Goal: Information Seeking & Learning: Find specific fact

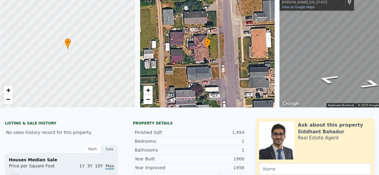
scroll to position [2, 0]
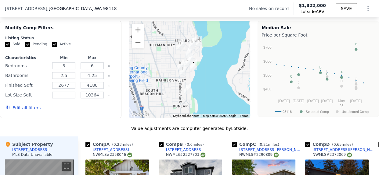
scroll to position [476, 0]
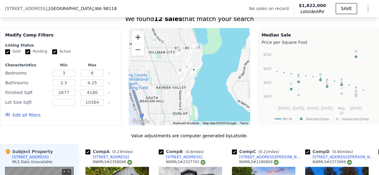
click at [139, 43] on button "Zoom in" at bounding box center [138, 37] width 12 height 12
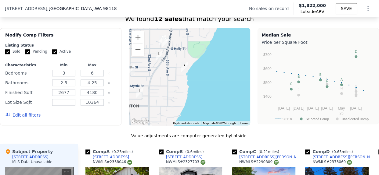
drag, startPoint x: 210, startPoint y: 92, endPoint x: 183, endPoint y: 88, distance: 26.9
click at [183, 88] on div at bounding box center [189, 77] width 121 height 98
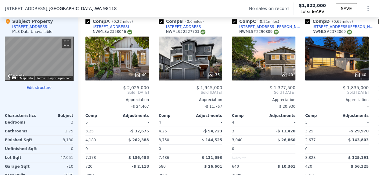
click at [64, 46] on button "Toggle fullscreen view" at bounding box center [66, 43] width 9 height 9
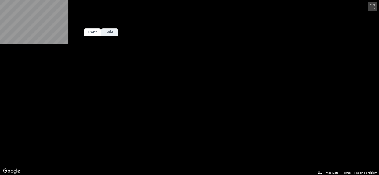
scroll to position [0, 0]
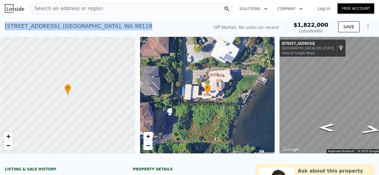
drag, startPoint x: 5, startPoint y: 27, endPoint x: 98, endPoint y: 27, distance: 93.4
click at [98, 27] on div "5623 S Willow St , Seattle , WA 98118 No sales on record (~ARV $1.822m )" at bounding box center [106, 28] width 202 height 17
copy div "5623 S Willow St , Seattle , WA 98118"
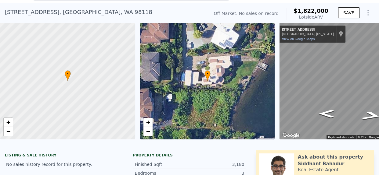
scroll to position [0, 47]
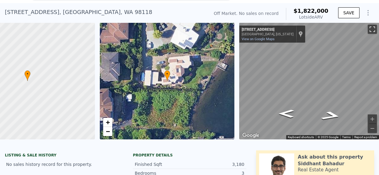
click at [369, 31] on button "Toggle fullscreen view" at bounding box center [372, 29] width 9 height 9
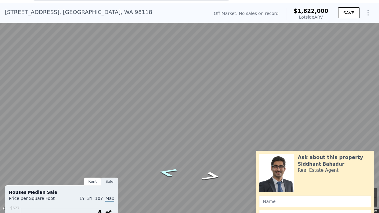
click at [165, 175] on icon "Go East, S Willow St" at bounding box center [167, 172] width 37 height 13
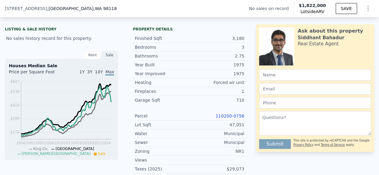
scroll to position [134, 0]
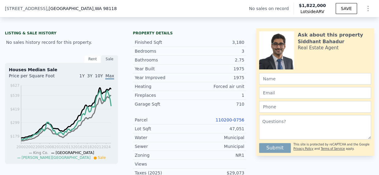
click at [236, 123] on link "110200-0756" at bounding box center [230, 120] width 29 height 5
